Goal: Transaction & Acquisition: Purchase product/service

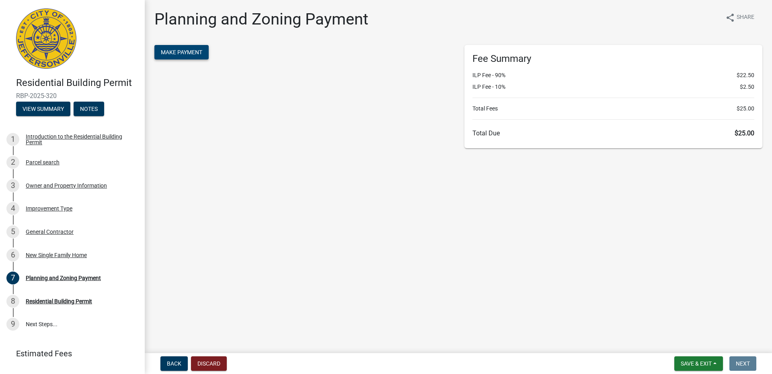
click at [194, 52] on span "Make Payment" at bounding box center [181, 52] width 41 height 6
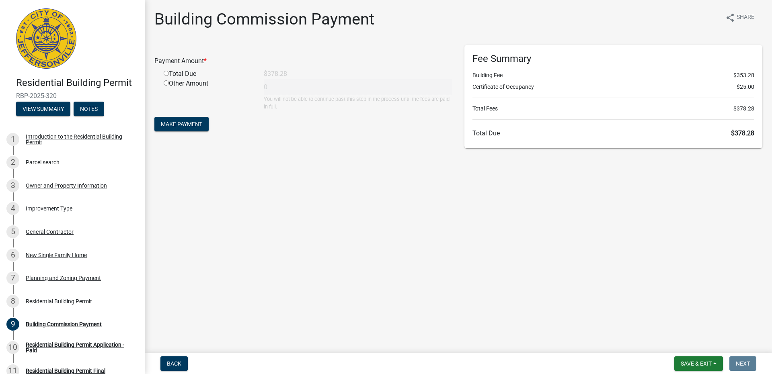
click at [168, 75] on input "radio" at bounding box center [166, 73] width 5 height 5
radio input "true"
type input "378.28"
click at [184, 118] on button "Make Payment" at bounding box center [181, 124] width 54 height 14
